Goal: Task Accomplishment & Management: Use online tool/utility

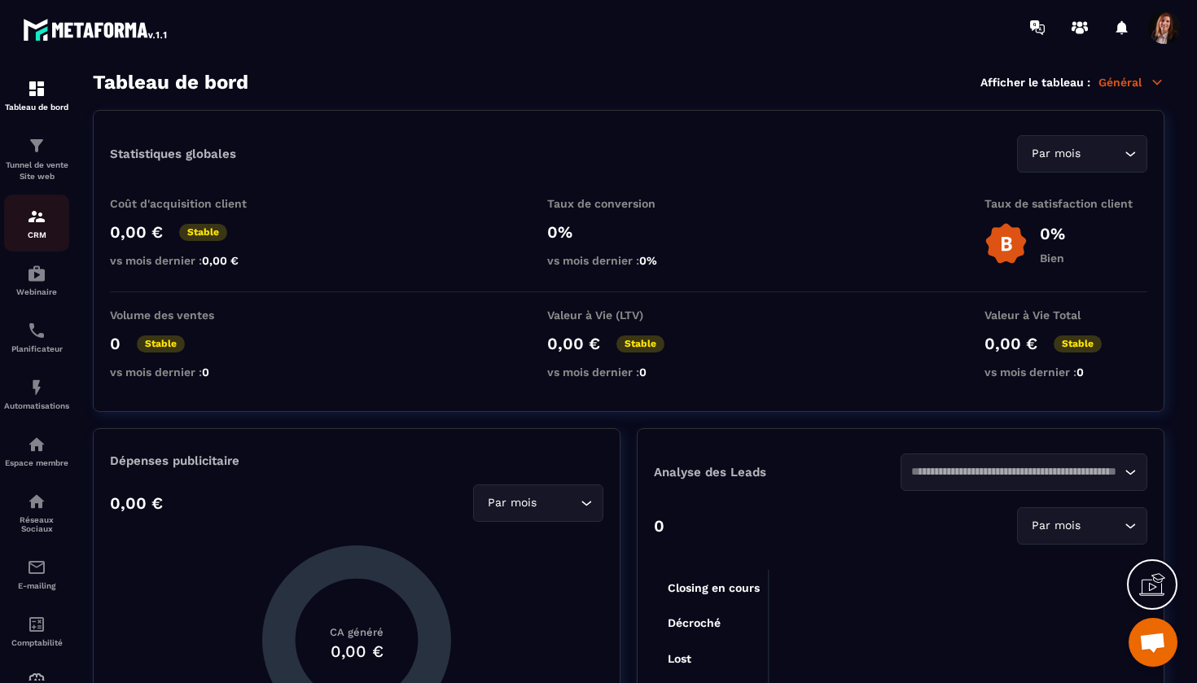
click at [39, 218] on img at bounding box center [37, 217] width 20 height 20
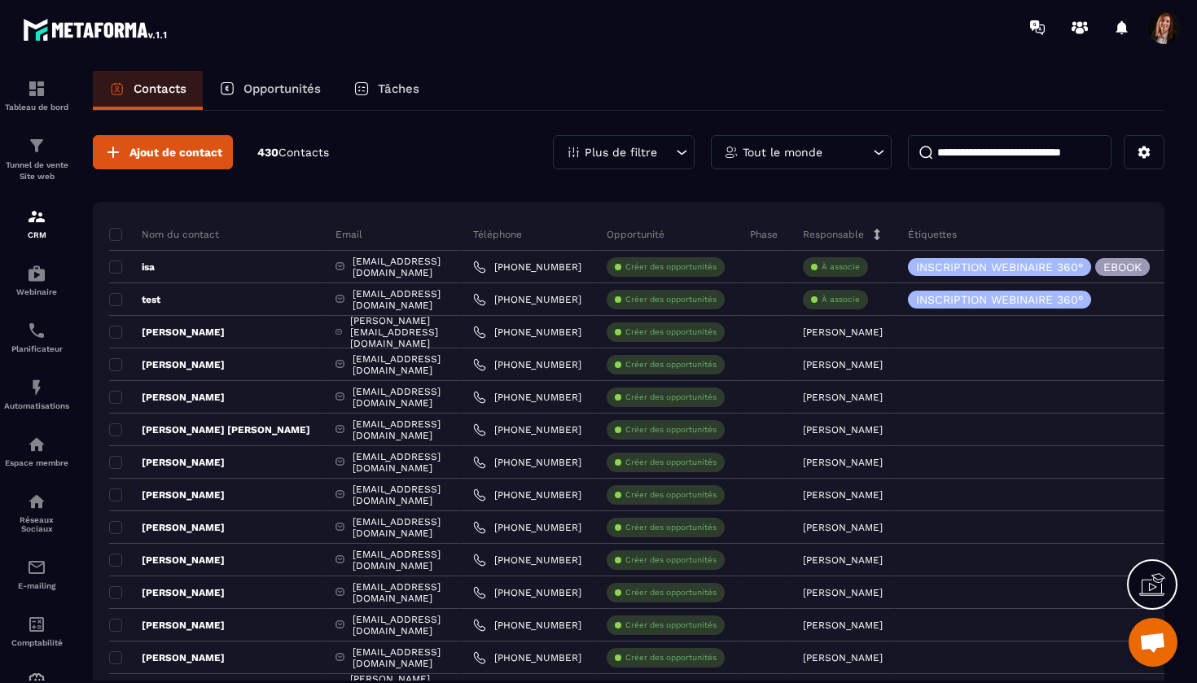
click at [659, 148] on div "Plus de filtre" at bounding box center [624, 152] width 142 height 34
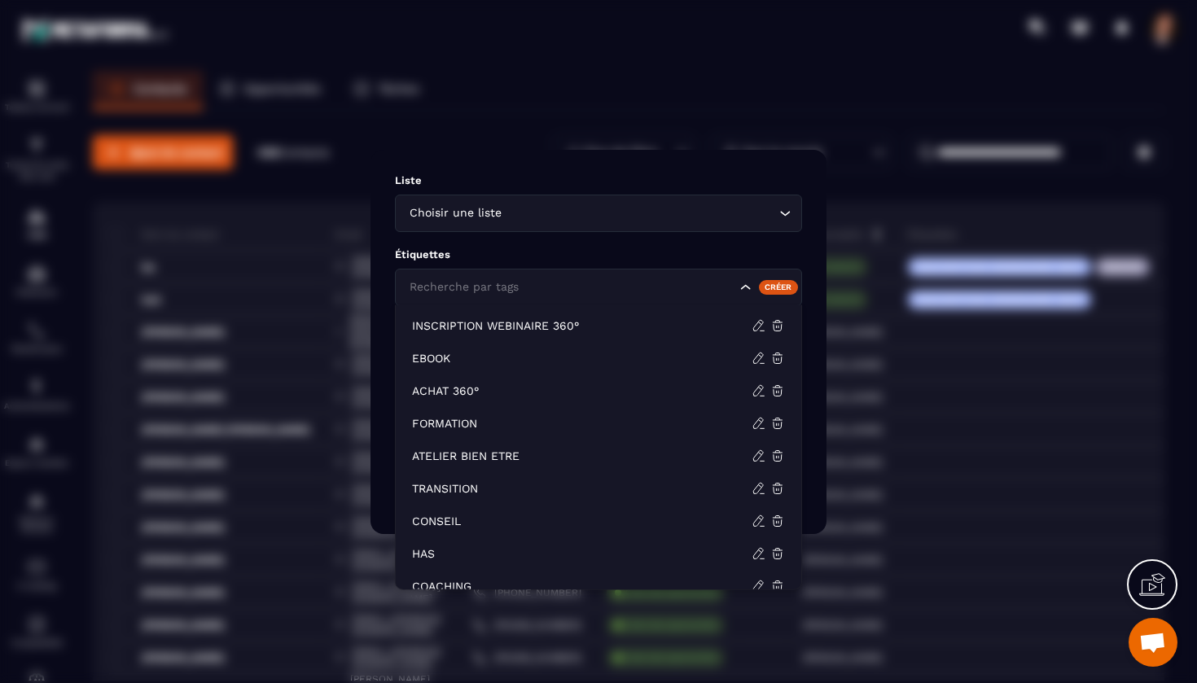
click at [516, 288] on div "Recherche par tags" at bounding box center [571, 287] width 334 height 18
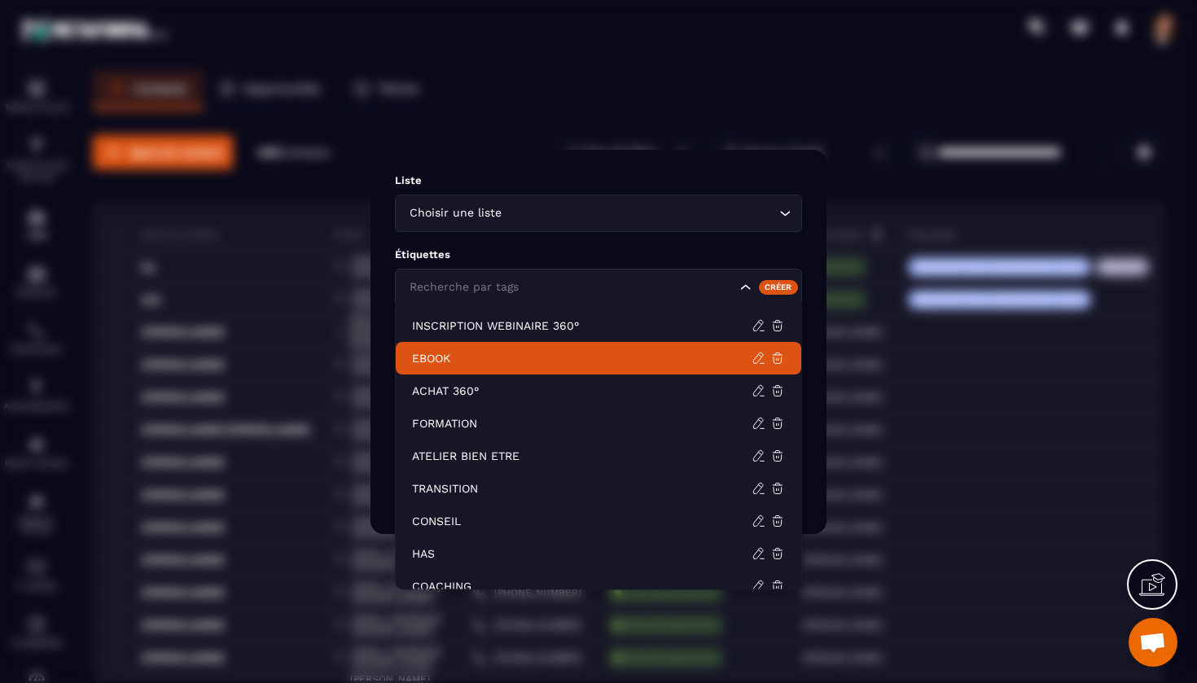
click at [450, 363] on p "EBOOK" at bounding box center [582, 358] width 340 height 16
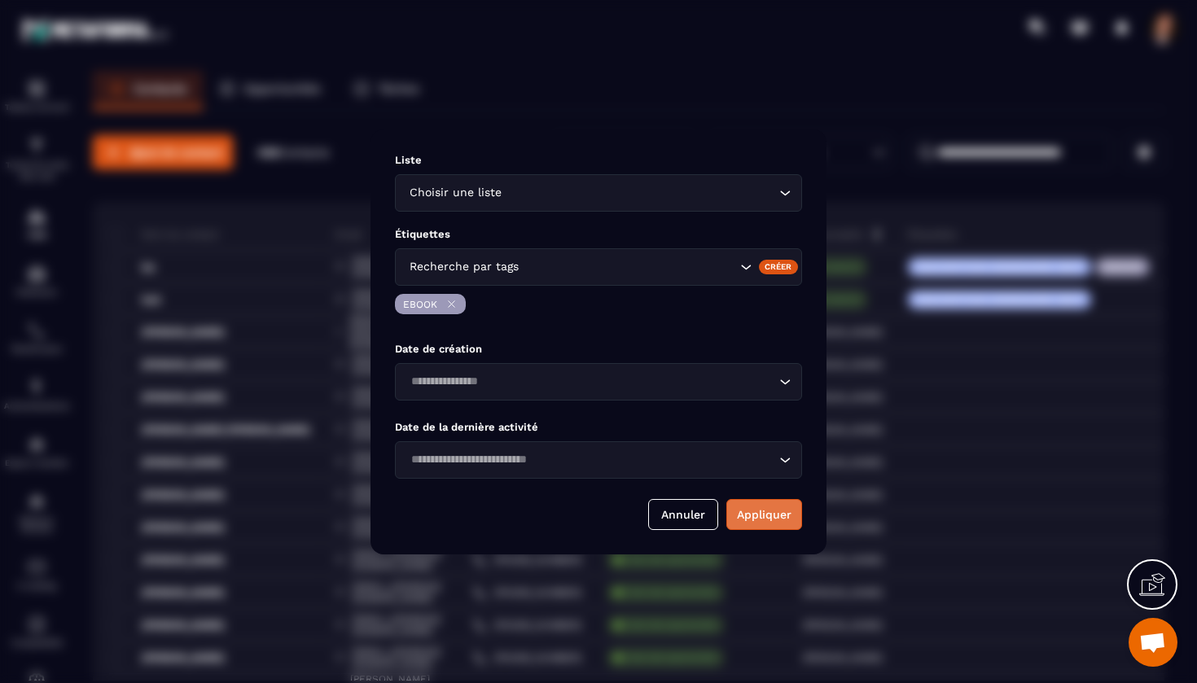
click at [761, 517] on button "Appliquer" at bounding box center [764, 514] width 76 height 31
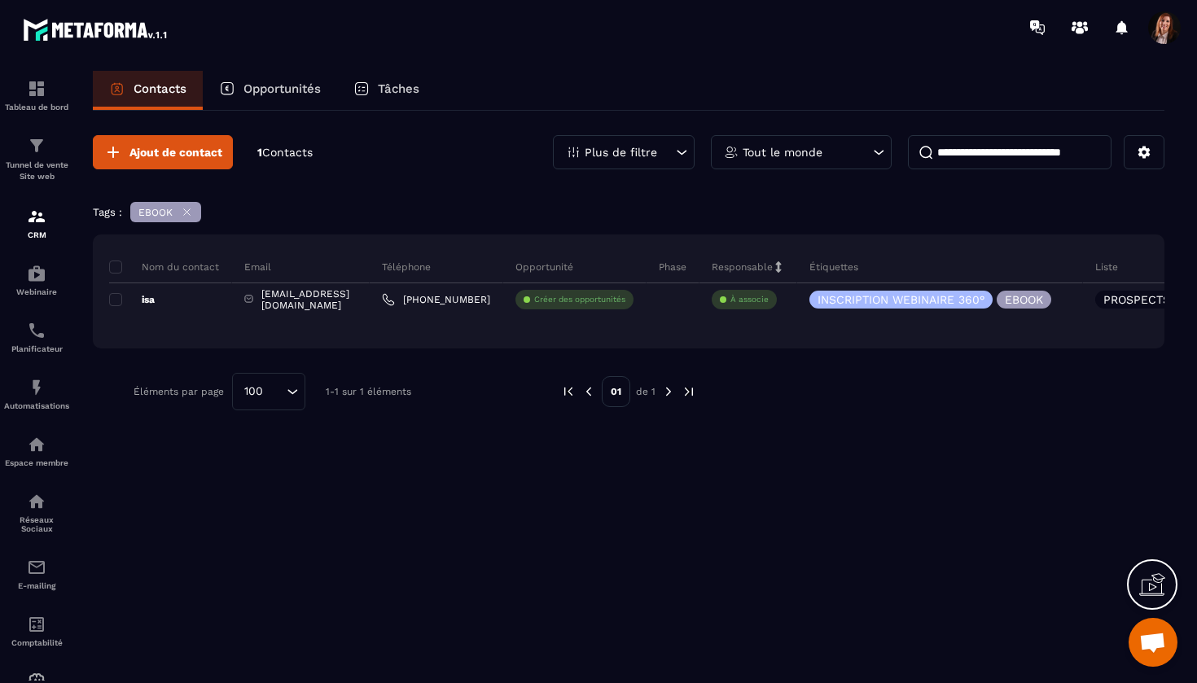
click at [190, 212] on div "Tableau de bord Tunnel de vente Site web CRM Webinaire Planificateur Automatisa…" at bounding box center [139, 368] width 278 height 626
click at [184, 212] on div "Tableau de bord Tunnel de vente Site web CRM Webinaire Planificateur Automatisa…" at bounding box center [139, 368] width 278 height 626
click at [44, 153] on img at bounding box center [37, 146] width 20 height 20
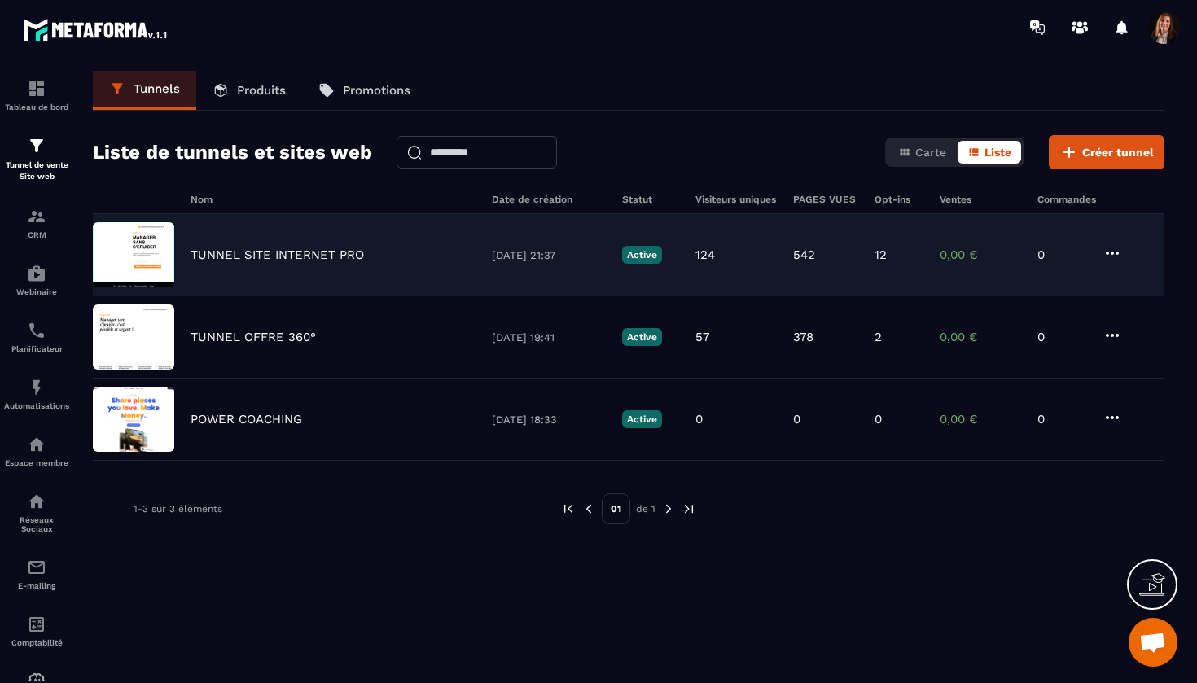
click at [300, 253] on p "TUNNEL SITE INTERNET PRO" at bounding box center [277, 255] width 173 height 15
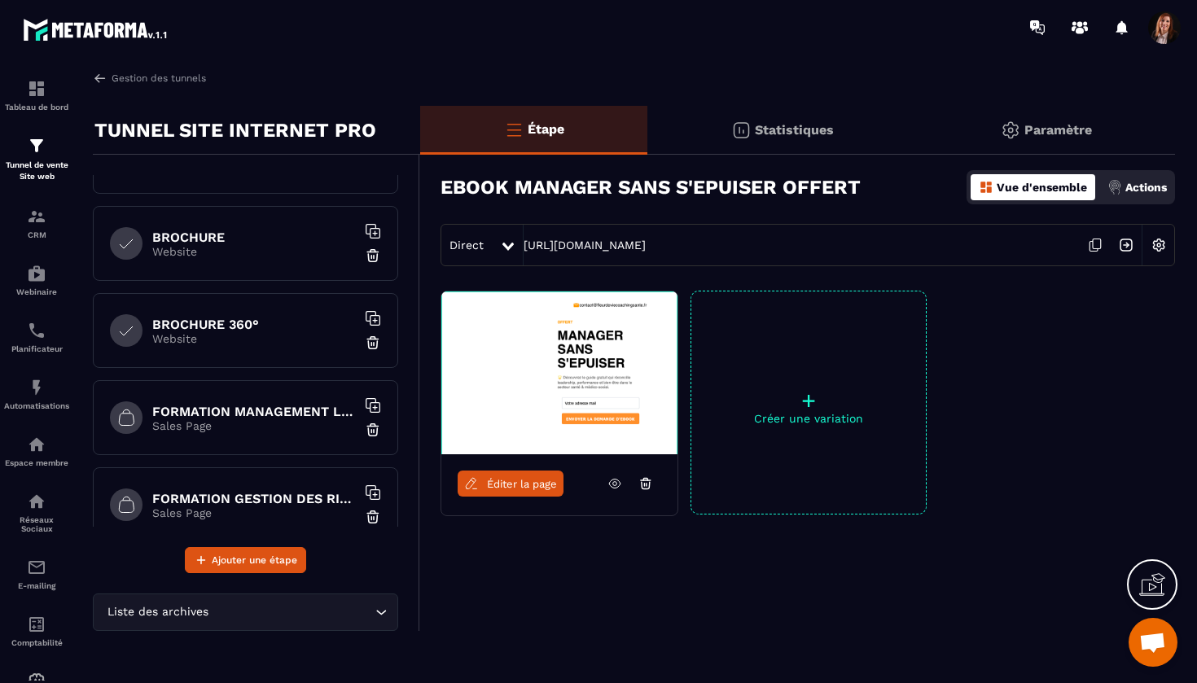
scroll to position [577, 0]
click at [230, 325] on h6 "BROCHURE 360°" at bounding box center [254, 325] width 204 height 15
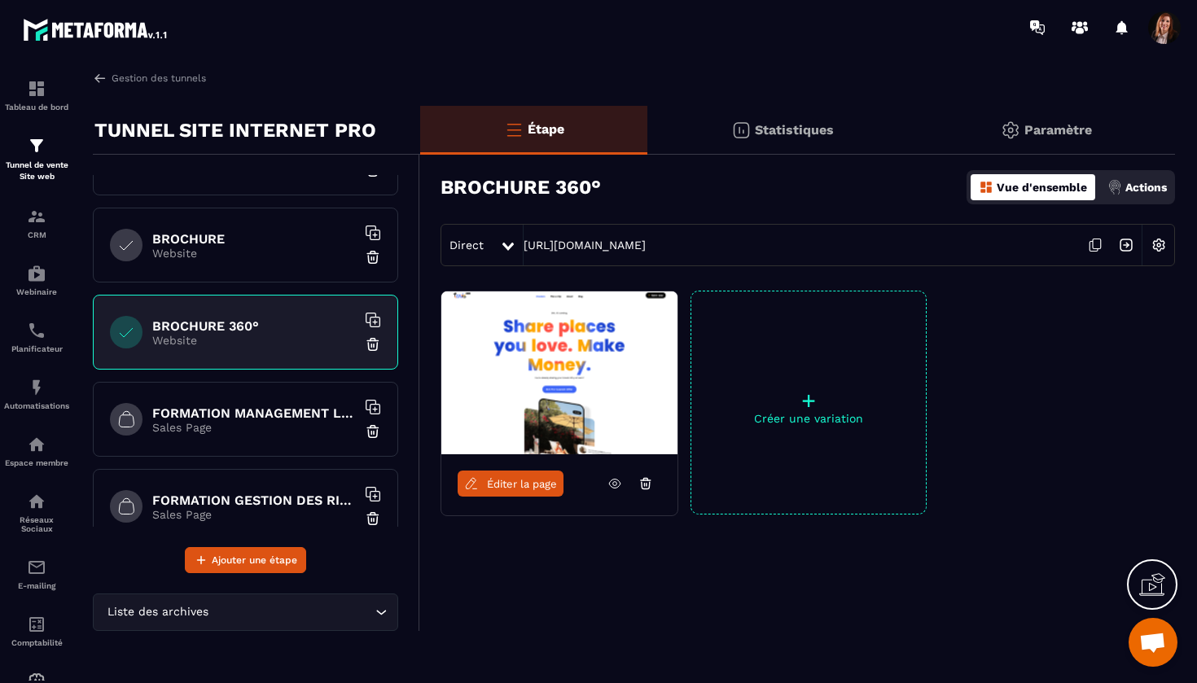
click at [1093, 245] on icon at bounding box center [1095, 245] width 31 height 31
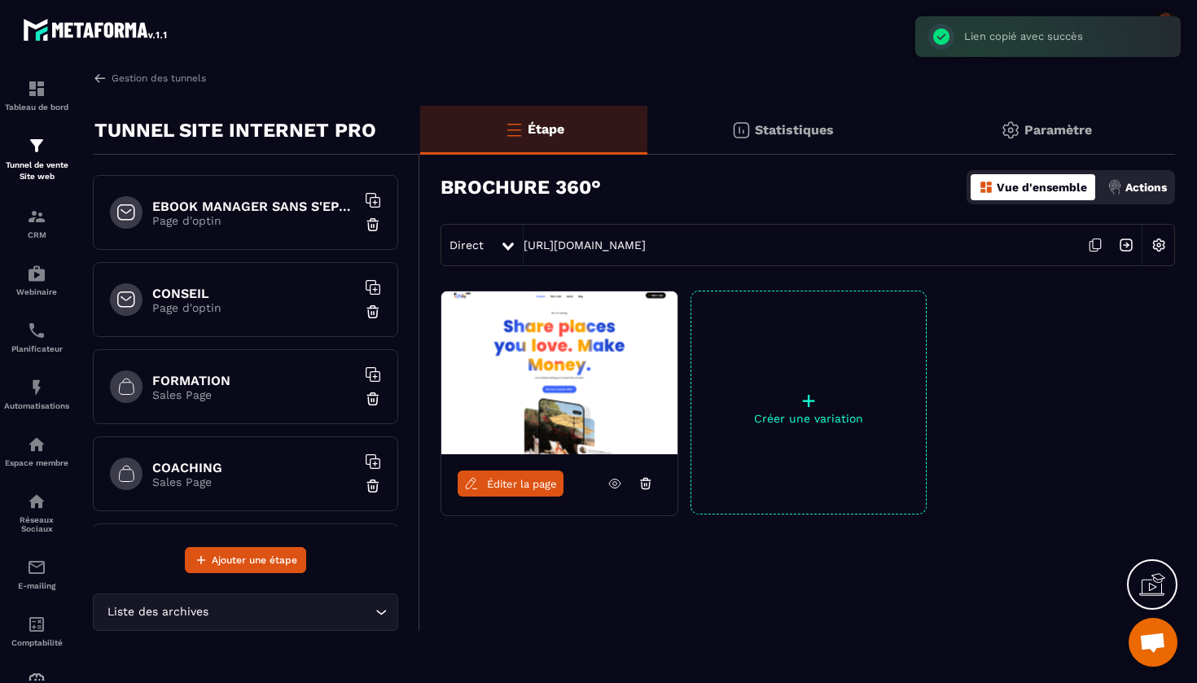
click at [226, 309] on p "Page d'optin" at bounding box center [254, 307] width 204 height 13
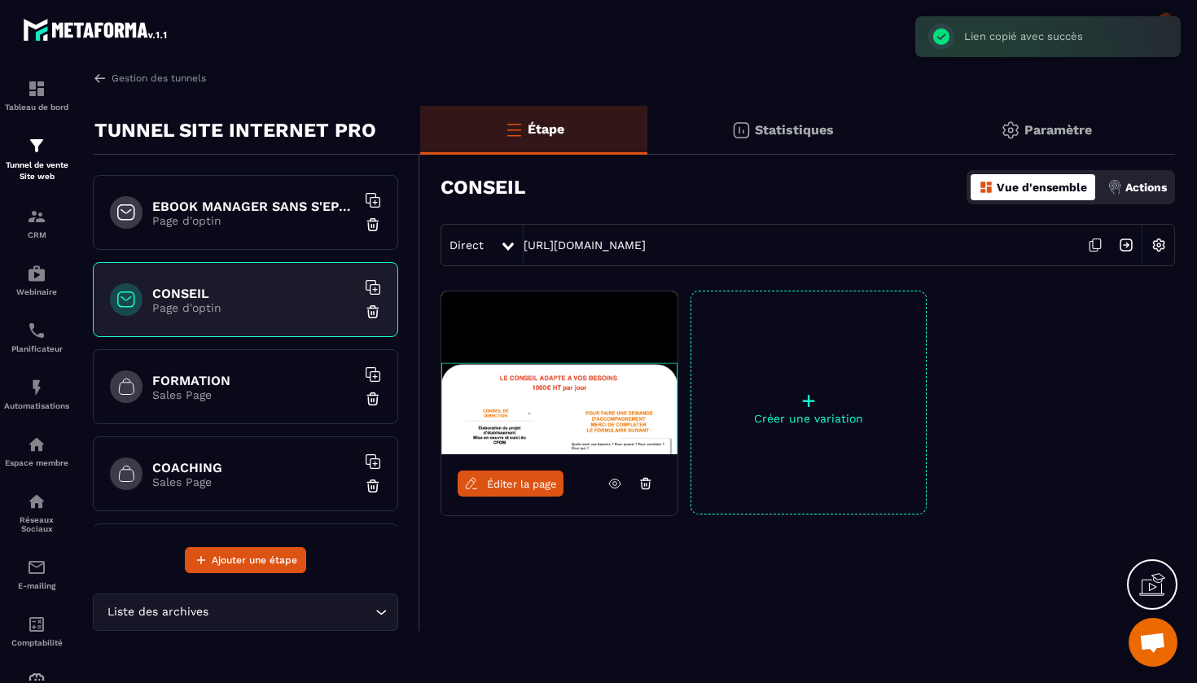
click at [514, 480] on span "Éditer la page" at bounding box center [522, 484] width 70 height 12
